Goal: Information Seeking & Learning: Find specific page/section

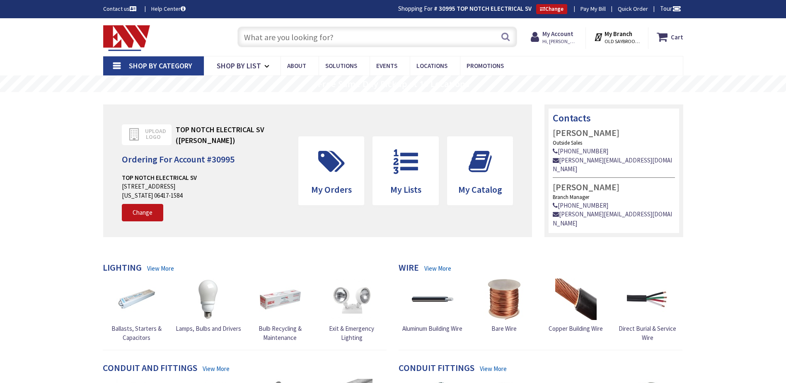
click at [293, 42] on input "text" at bounding box center [377, 37] width 280 height 21
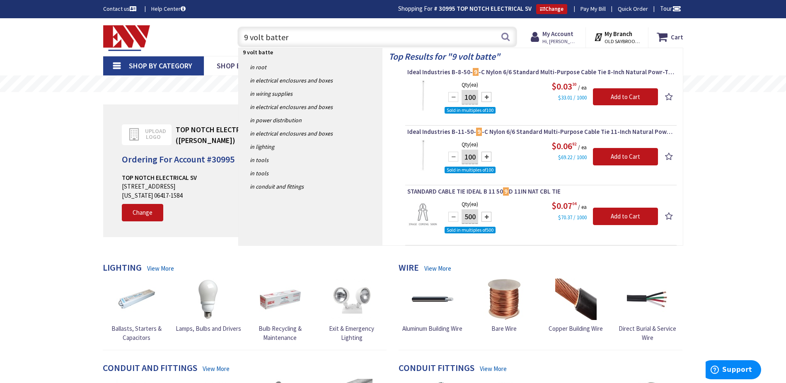
type input "9 volt battery"
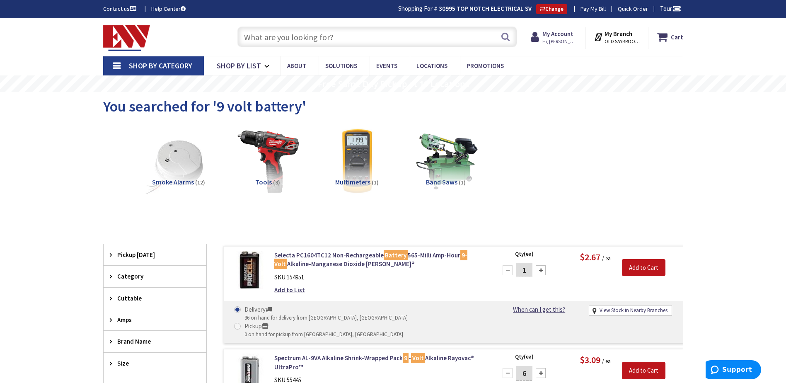
click at [317, 31] on input "text" at bounding box center [377, 37] width 280 height 21
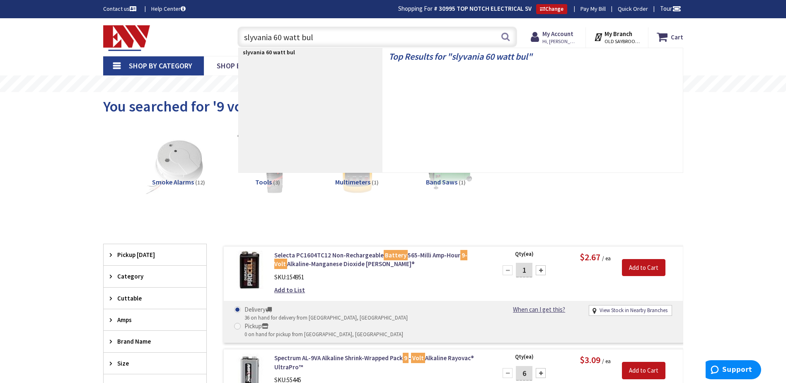
type input "slyvania 60 watt bulb"
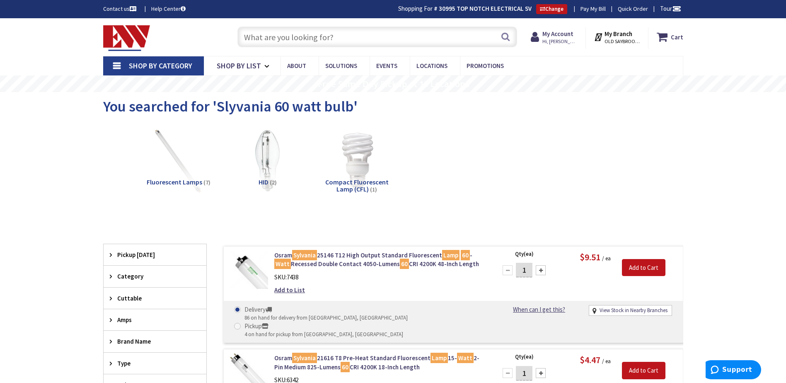
click at [322, 46] on input "text" at bounding box center [377, 37] width 280 height 21
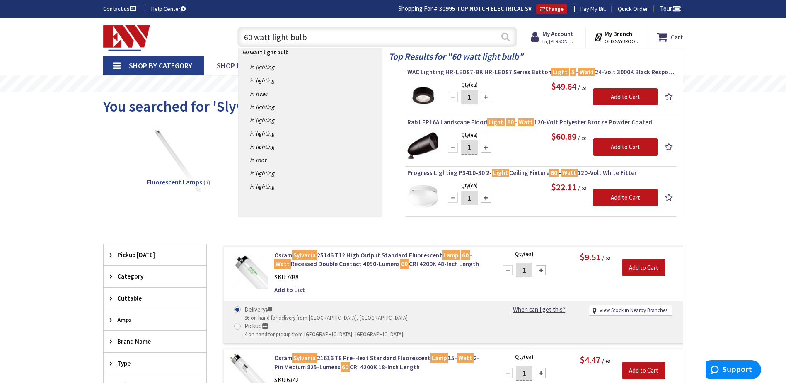
type input "60 watt light bulb"
click at [503, 36] on button "Search" at bounding box center [505, 36] width 11 height 19
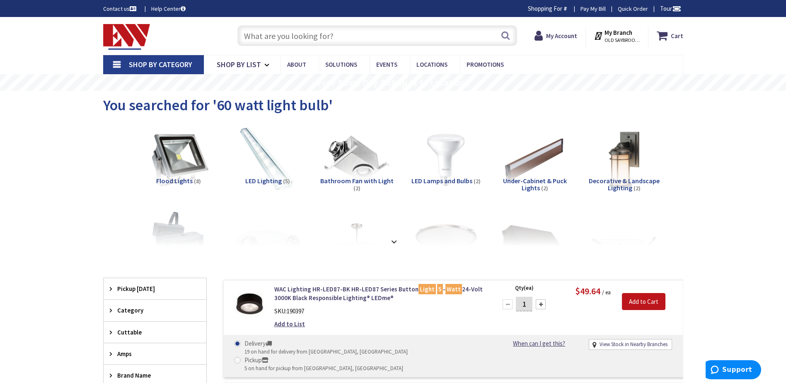
click at [433, 179] on span "LED Lamps and Bulbs" at bounding box center [441, 180] width 61 height 8
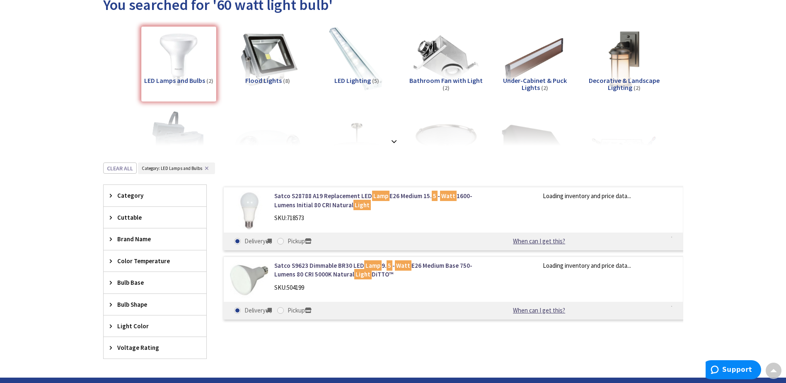
scroll to position [98, 0]
